Goal: Information Seeking & Learning: Learn about a topic

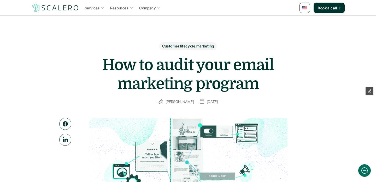
click at [133, 60] on h1 "How to audit your email marketing program" at bounding box center [188, 75] width 209 height 38
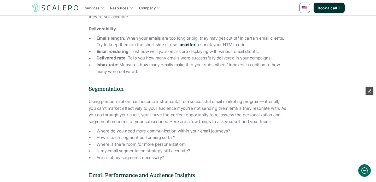
scroll to position [1137, 0]
